Goal: Transaction & Acquisition: Purchase product/service

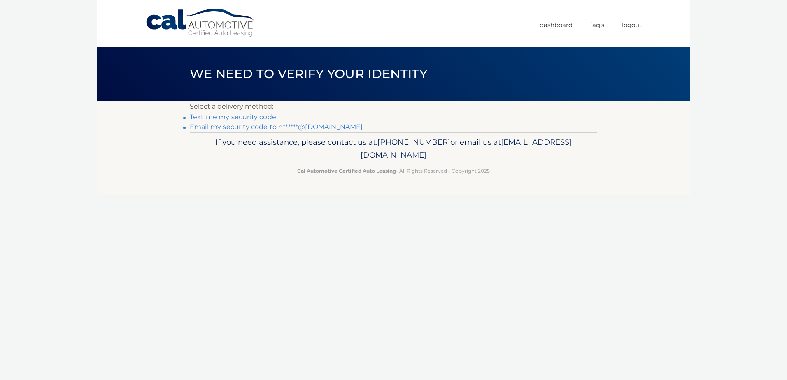
click at [218, 130] on link "Email my security code to n******@aol.com" at bounding box center [276, 127] width 173 height 8
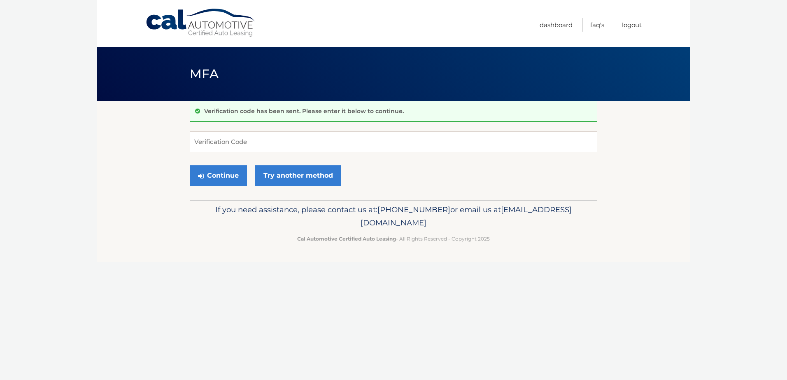
click at [245, 144] on input "Verification Code" at bounding box center [394, 142] width 408 height 21
paste input "340150"
type input "340150"
click at [190, 165] on button "Continue" at bounding box center [218, 175] width 57 height 21
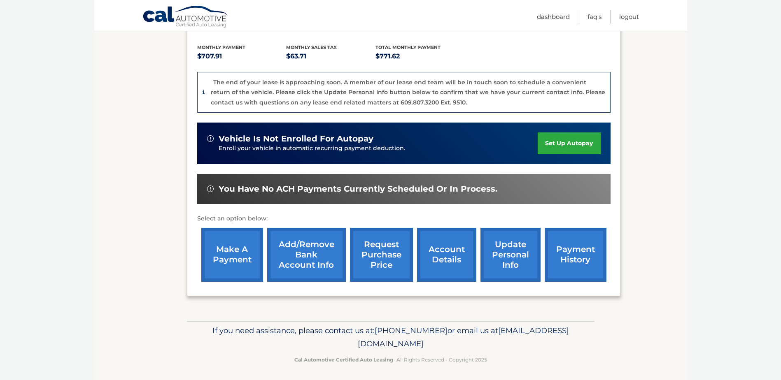
scroll to position [181, 0]
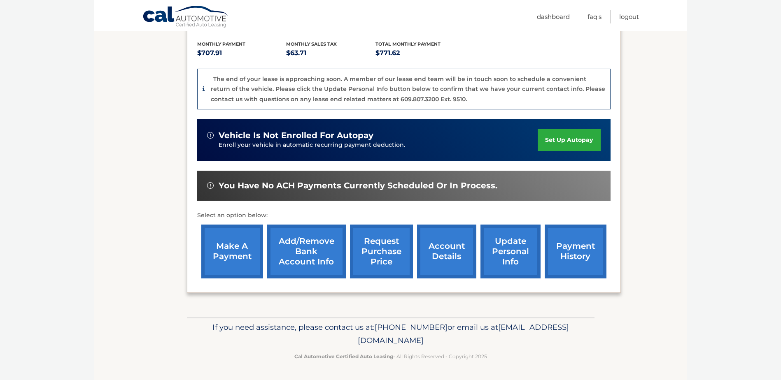
click at [592, 257] on link "payment history" at bounding box center [576, 252] width 62 height 54
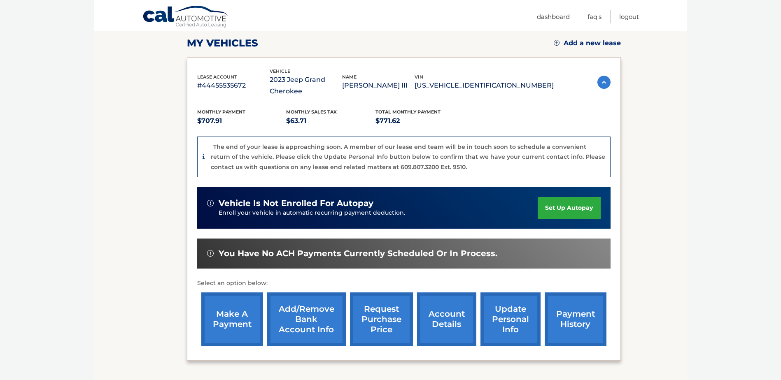
scroll to position [99, 0]
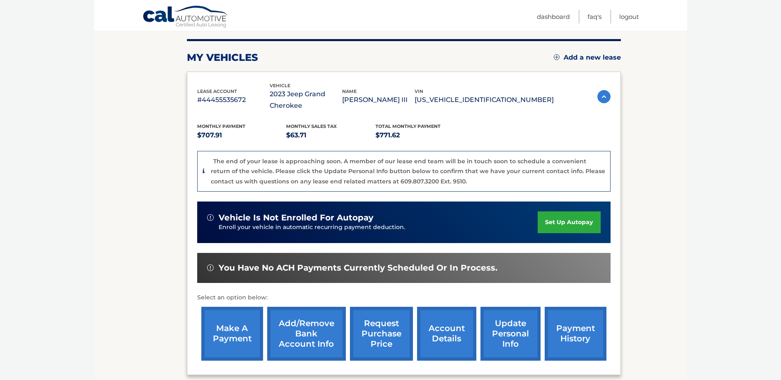
click at [233, 99] on p "#44455535672" at bounding box center [233, 100] width 72 height 12
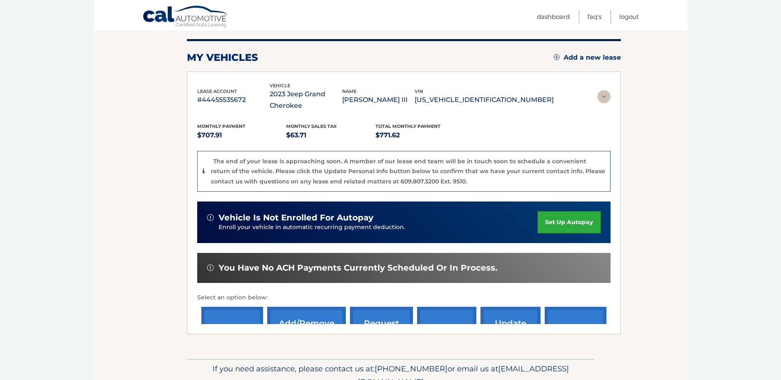
scroll to position [0, 0]
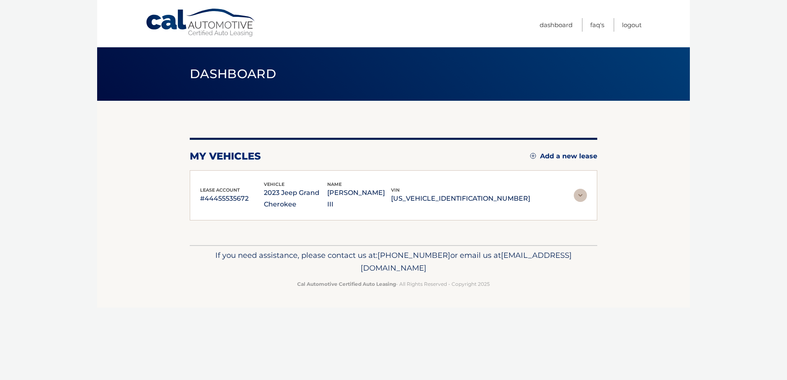
click at [223, 203] on p "#44455535672" at bounding box center [232, 199] width 64 height 12
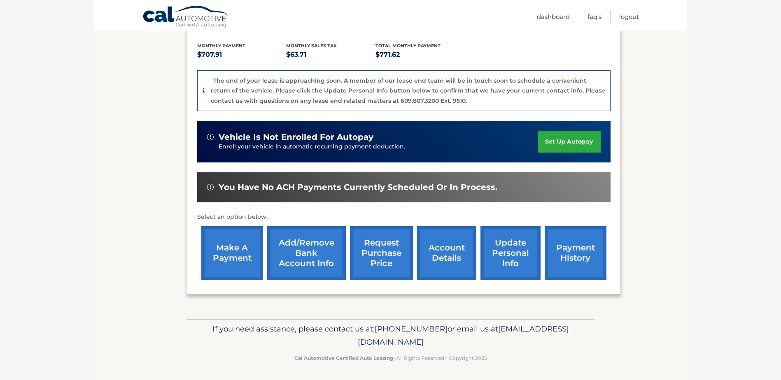
scroll to position [181, 0]
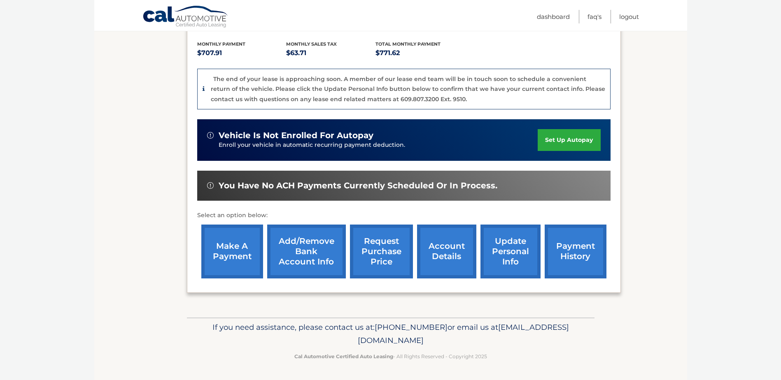
click at [236, 245] on link "make a payment" at bounding box center [232, 252] width 62 height 54
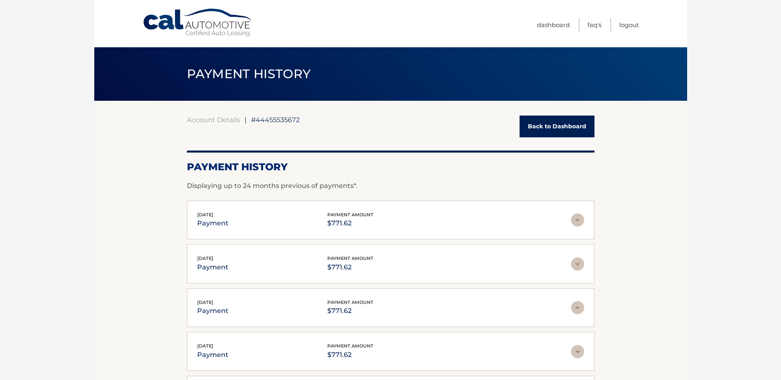
click at [573, 217] on img at bounding box center [577, 220] width 13 height 13
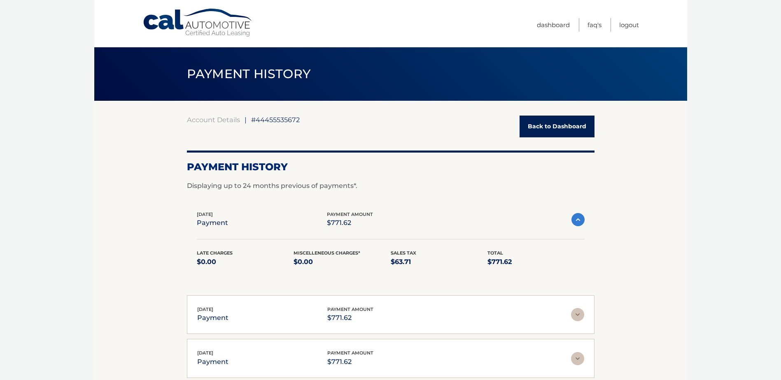
click at [578, 218] on img at bounding box center [577, 219] width 13 height 13
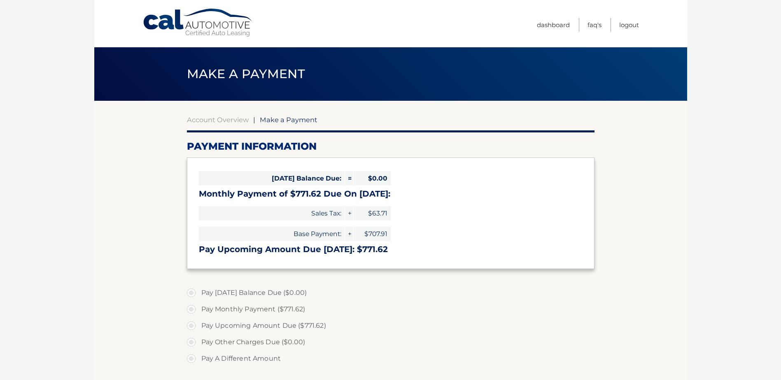
select select "YjJiMzJiNTgtYjk3Yy00MmRmLTk1ODktMWY1ODI5ZGE4N2I1"
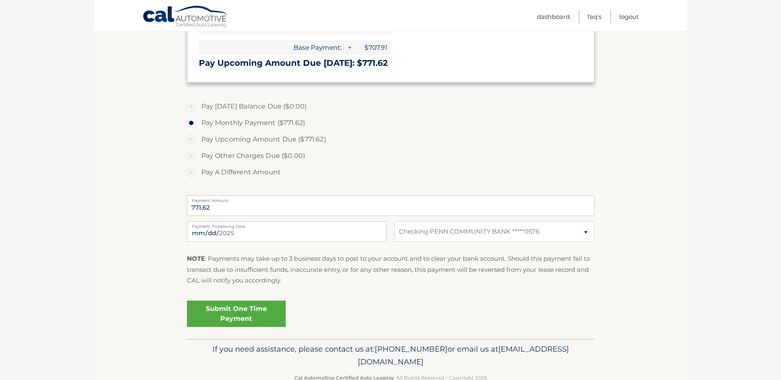
scroll to position [206, 0]
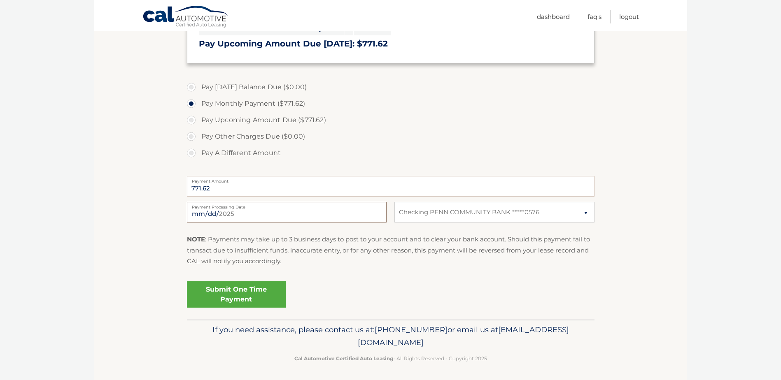
click at [237, 217] on input "[DATE]" at bounding box center [287, 212] width 200 height 21
type input "[DATE]"
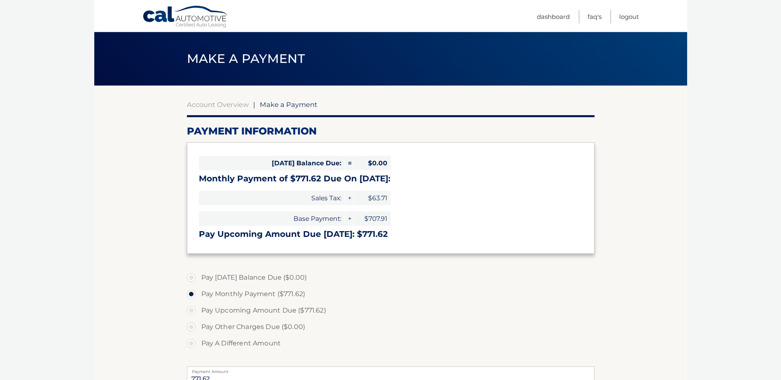
scroll to position [0, 0]
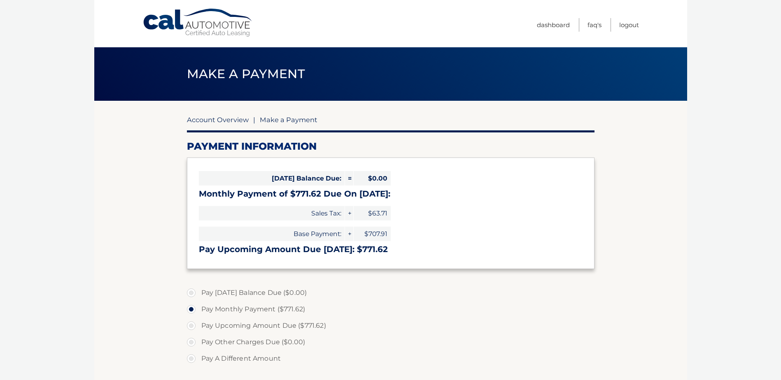
click at [221, 118] on link "Account Overview" at bounding box center [218, 120] width 62 height 8
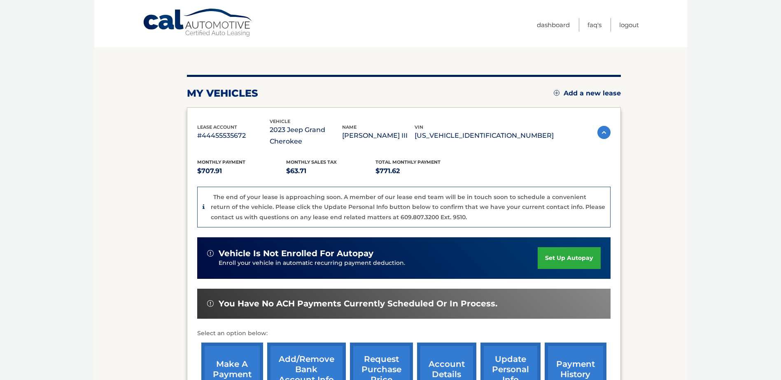
scroll to position [82, 0]
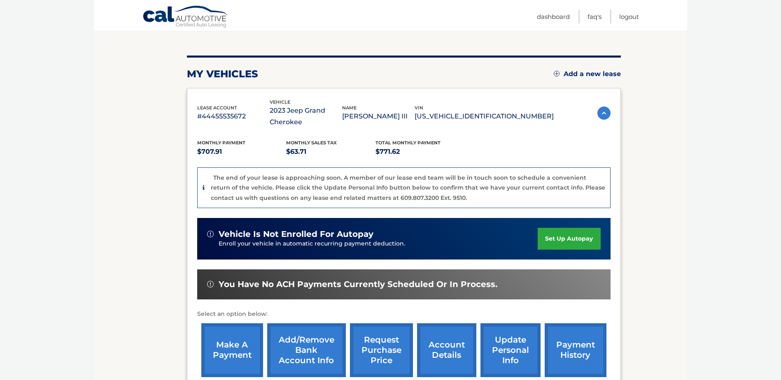
click at [559, 350] on link "payment history" at bounding box center [576, 351] width 62 height 54
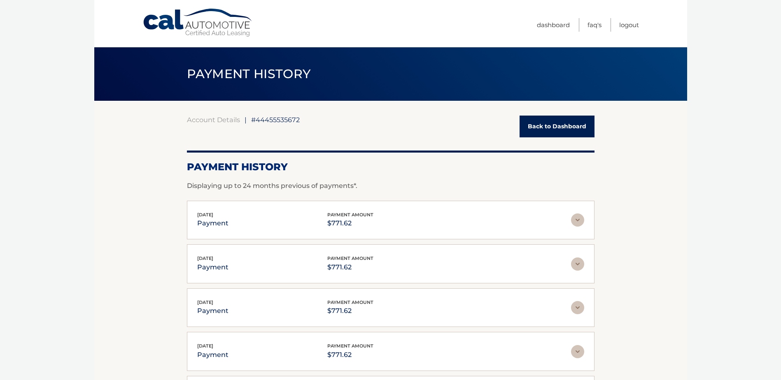
click at [559, 130] on link "Back to Dashboard" at bounding box center [557, 127] width 75 height 22
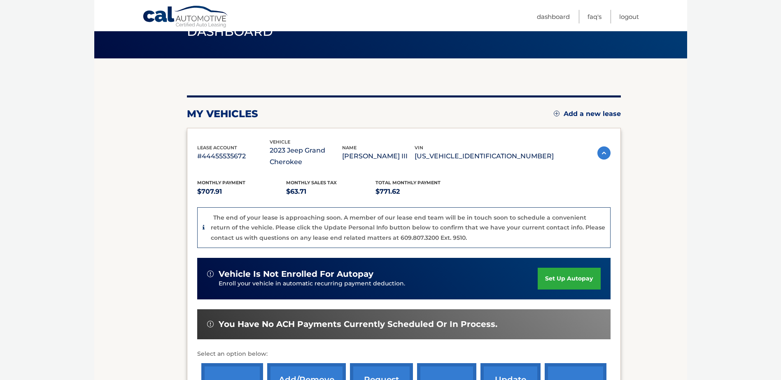
scroll to position [124, 0]
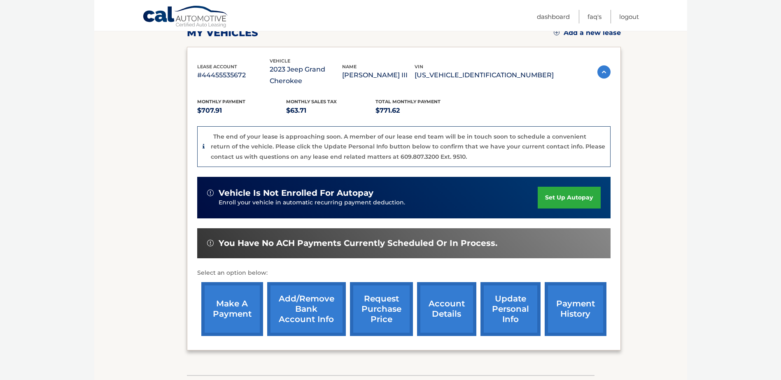
click at [243, 303] on link "make a payment" at bounding box center [232, 309] width 62 height 54
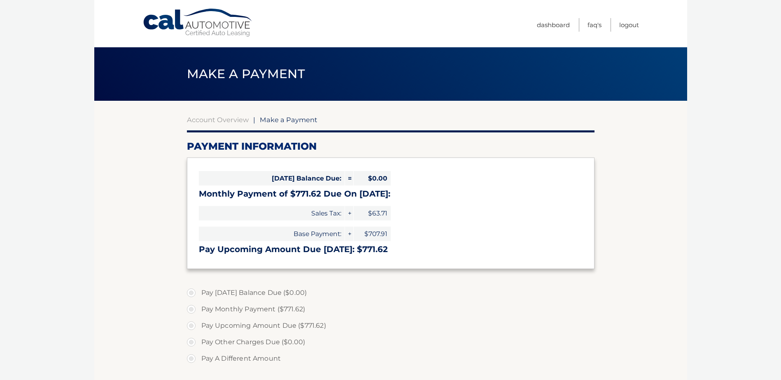
select select "YjJiMzJiNTgtYjk3Yy00MmRmLTk1ODktMWY1ODI5ZGE4N2I1"
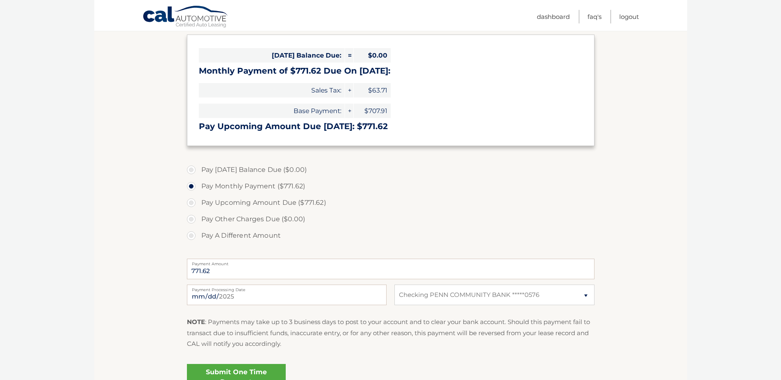
scroll to position [124, 0]
click at [265, 297] on input "2025-09-02" at bounding box center [287, 294] width 200 height 21
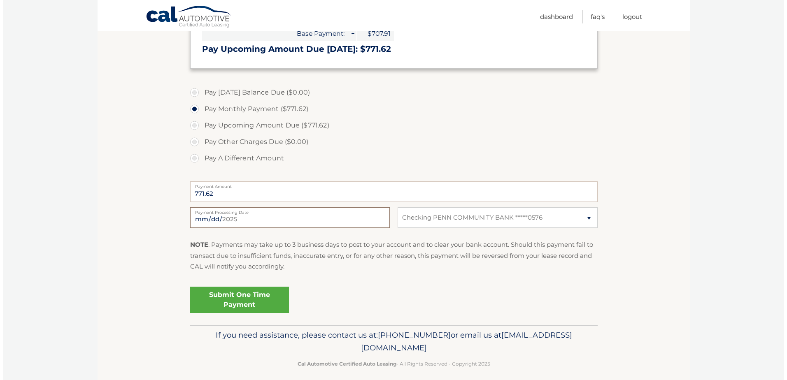
scroll to position [206, 0]
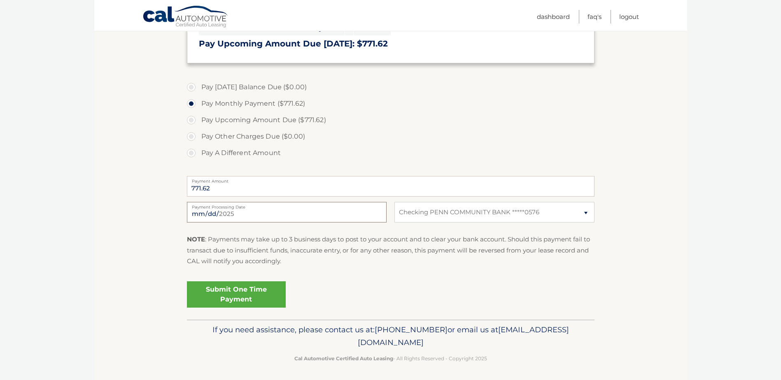
click at [281, 217] on input "2025-09-20" at bounding box center [287, 212] width 200 height 21
type input "2025-09-19"
click at [256, 296] on link "Submit One Time Payment" at bounding box center [236, 295] width 99 height 26
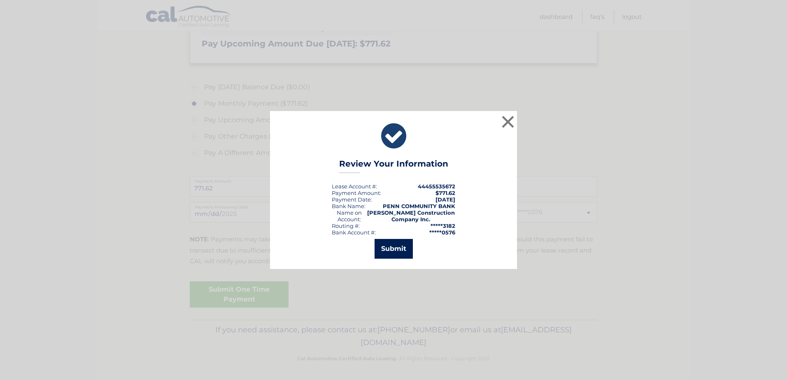
click at [387, 245] on button "Submit" at bounding box center [394, 249] width 38 height 20
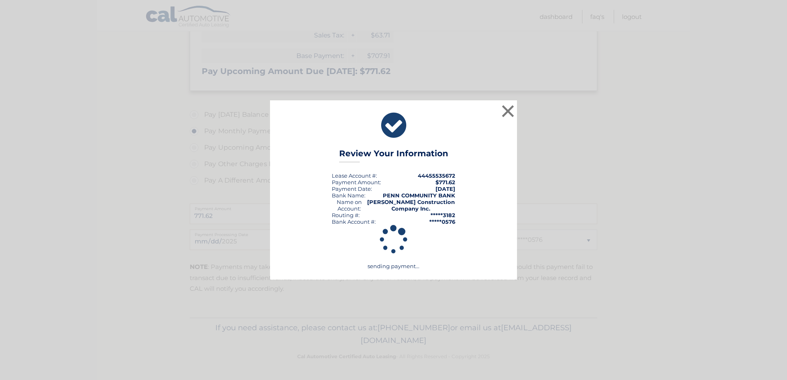
scroll to position [178, 0]
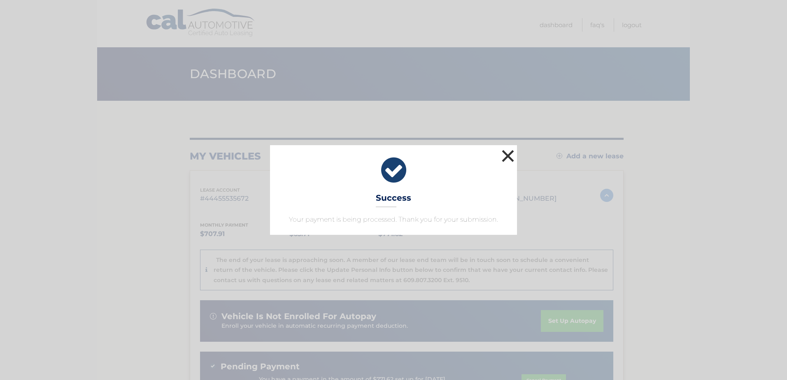
click at [507, 154] on button "×" at bounding box center [508, 156] width 16 height 16
